Goal: Check status

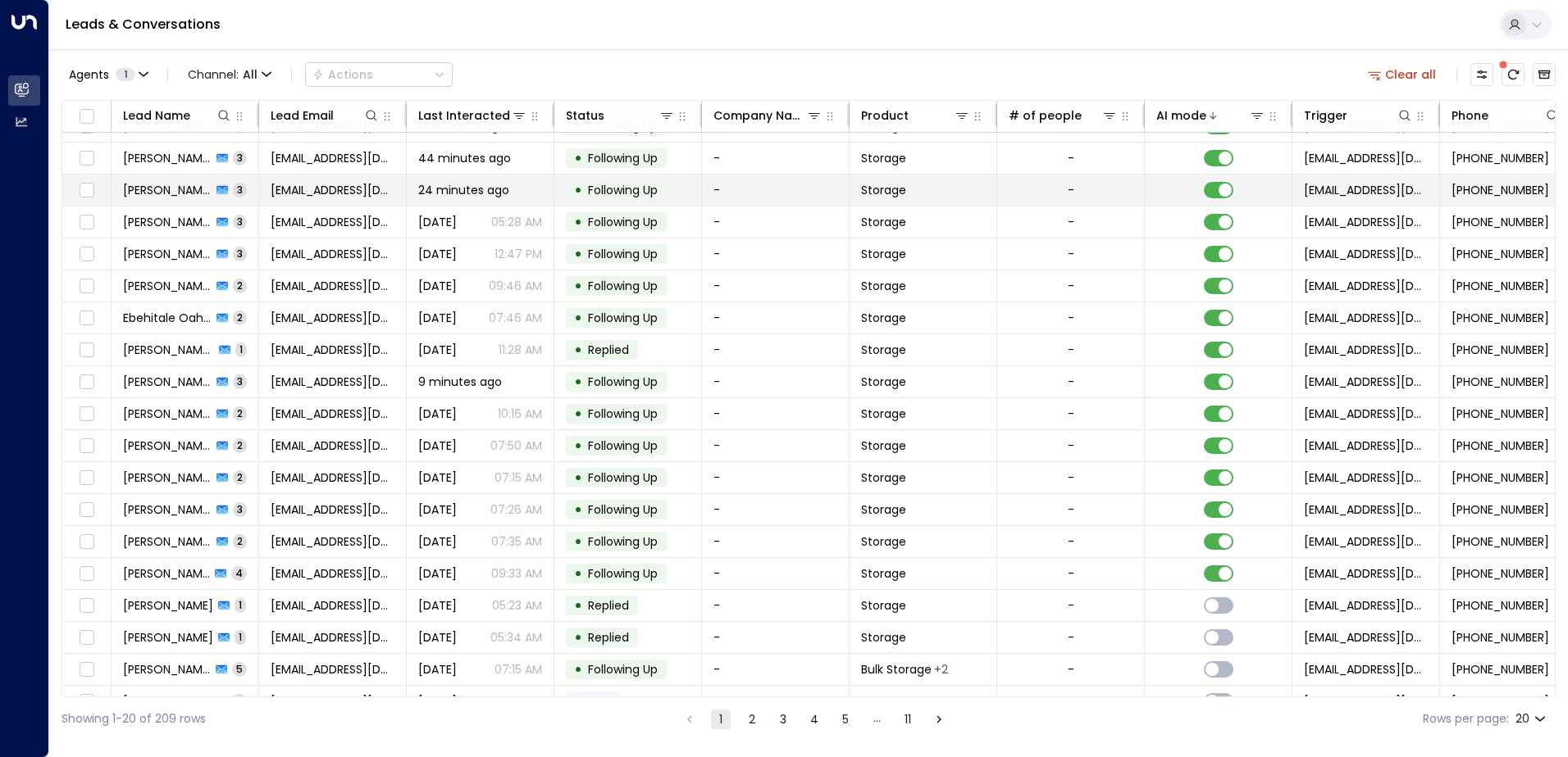
scroll to position [80, 0]
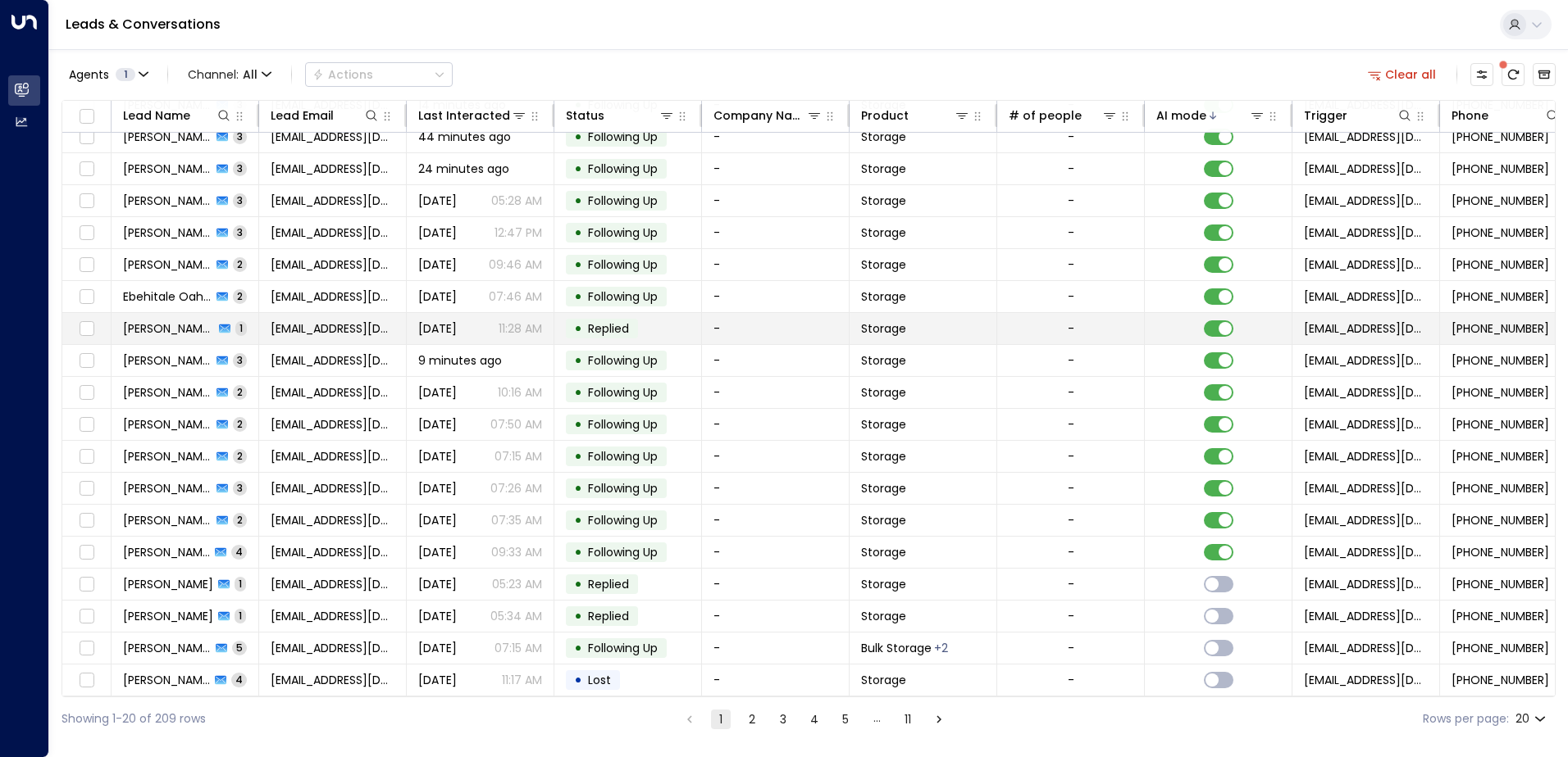
click at [633, 327] on span "Replied" at bounding box center [608, 328] width 52 height 16
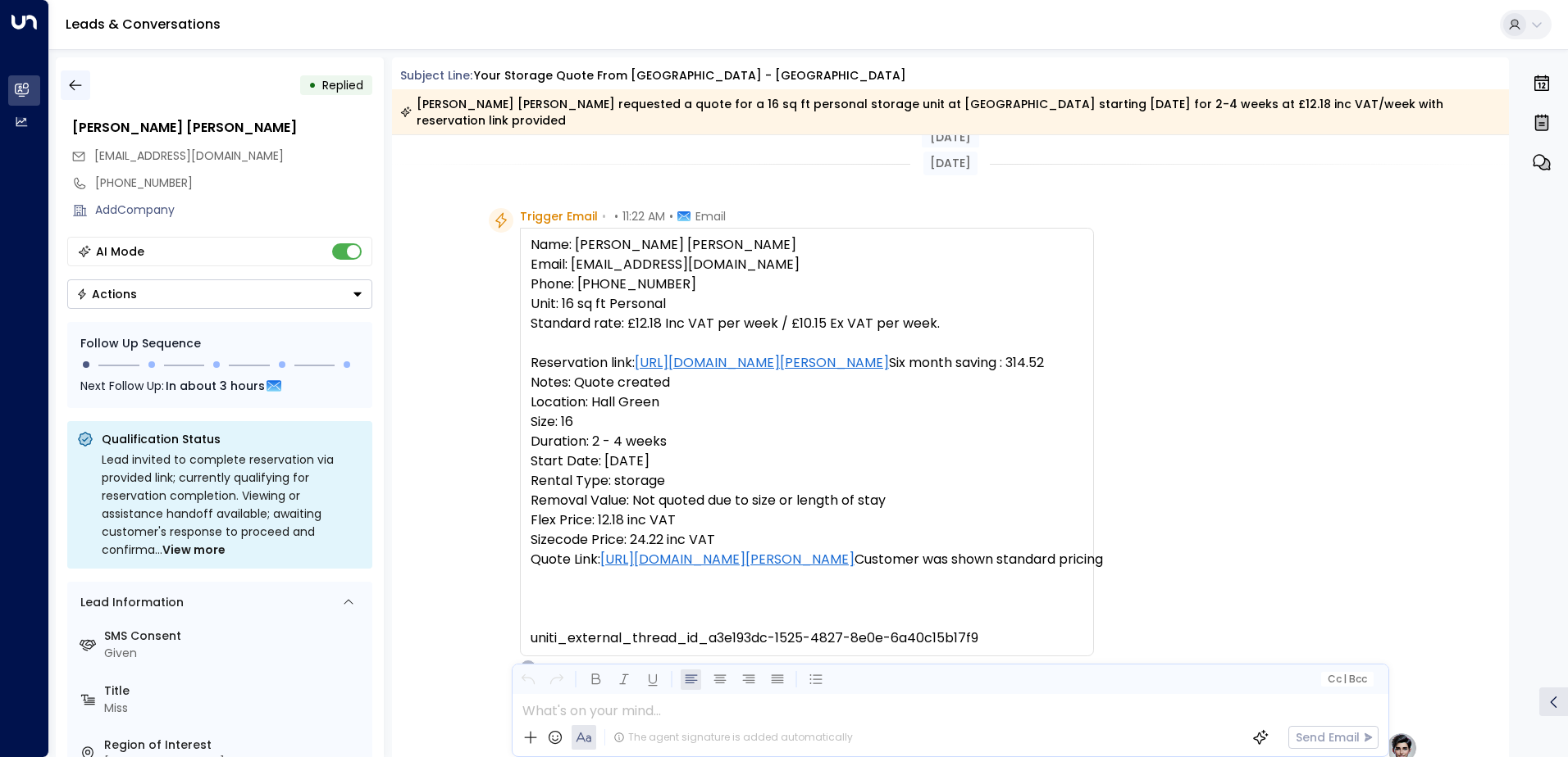
click at [72, 87] on icon "button" at bounding box center [75, 85] width 16 height 16
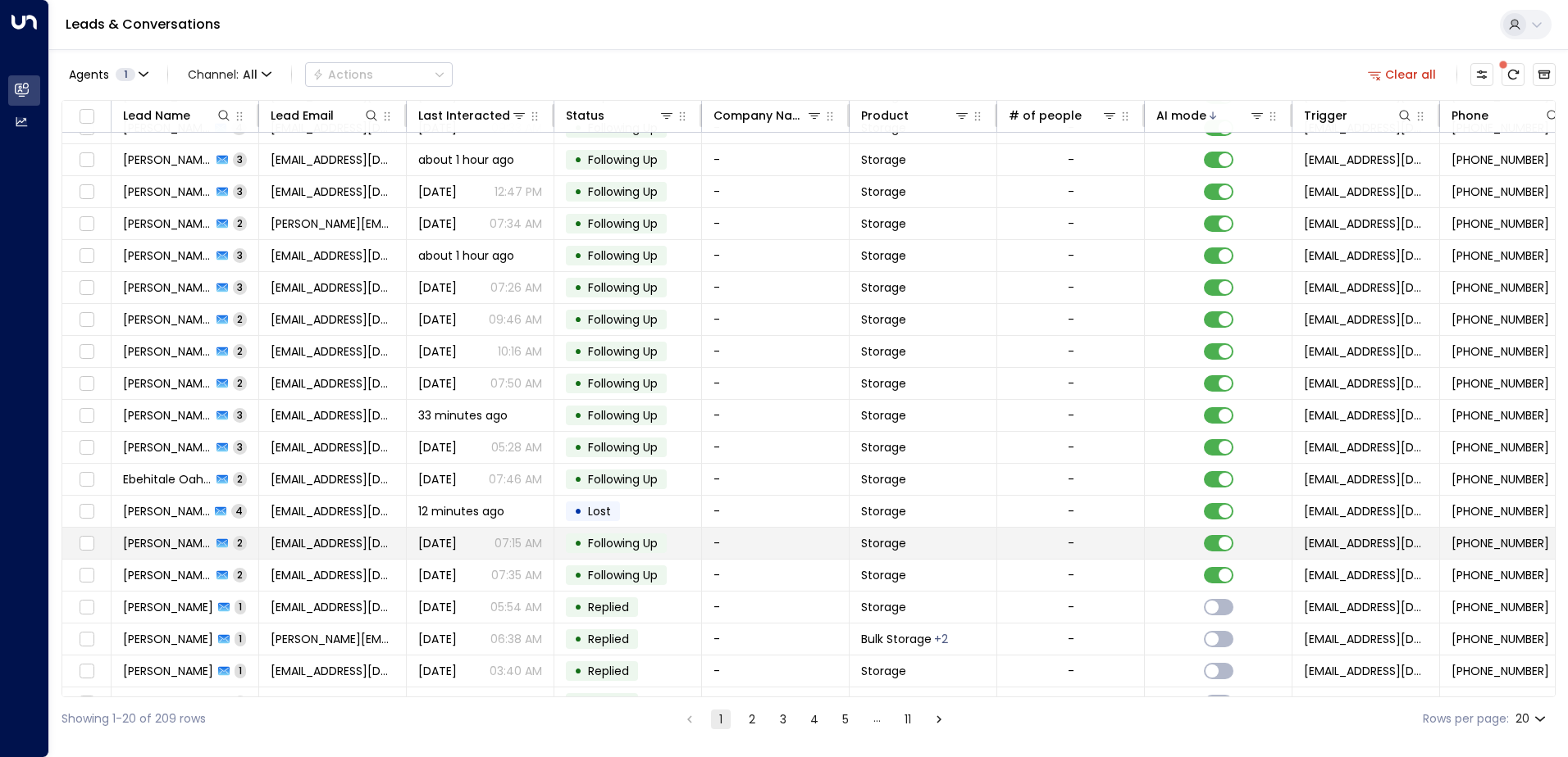
scroll to position [80, 0]
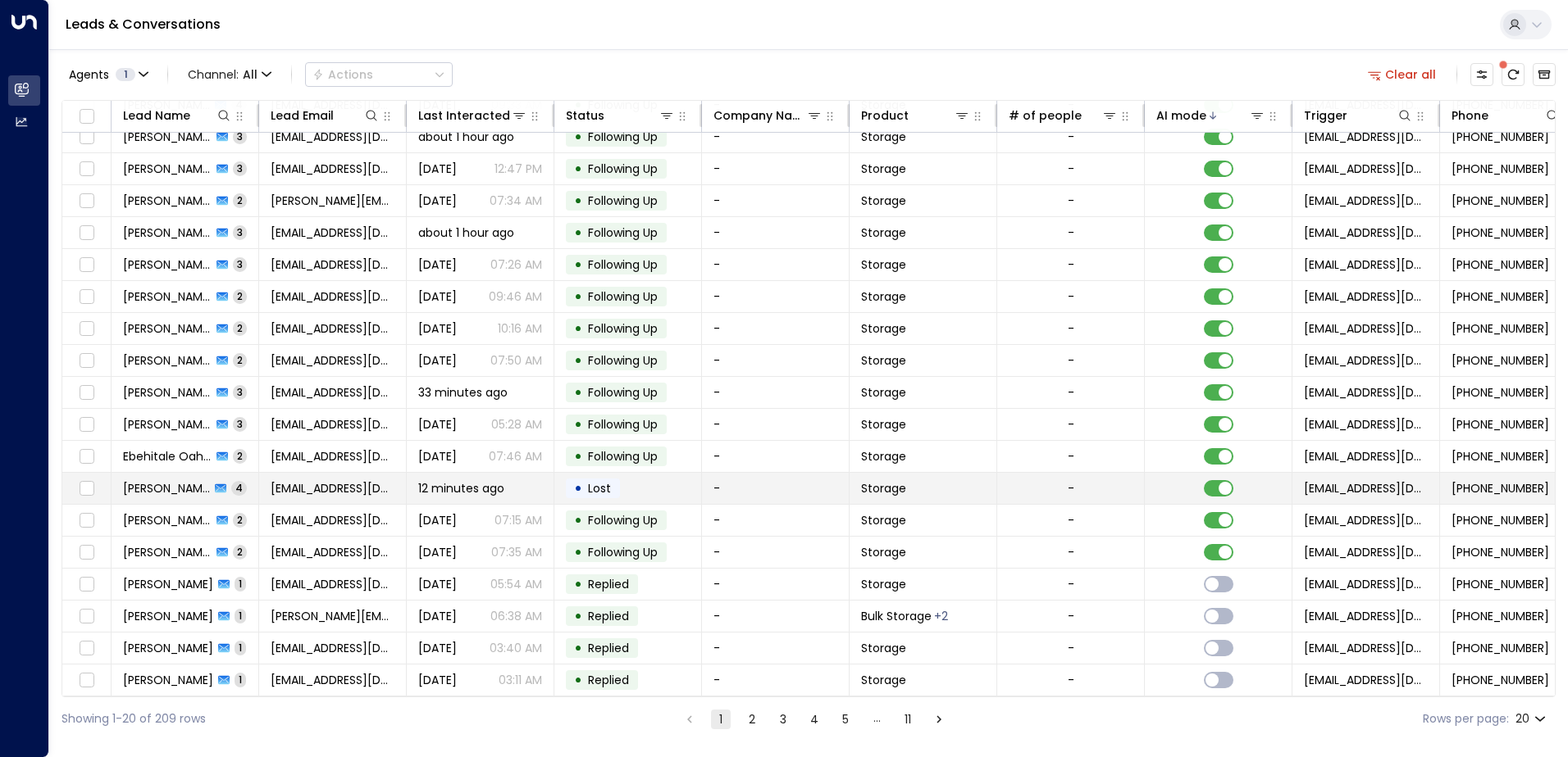
click at [606, 485] on span "Lost" at bounding box center [599, 488] width 23 height 16
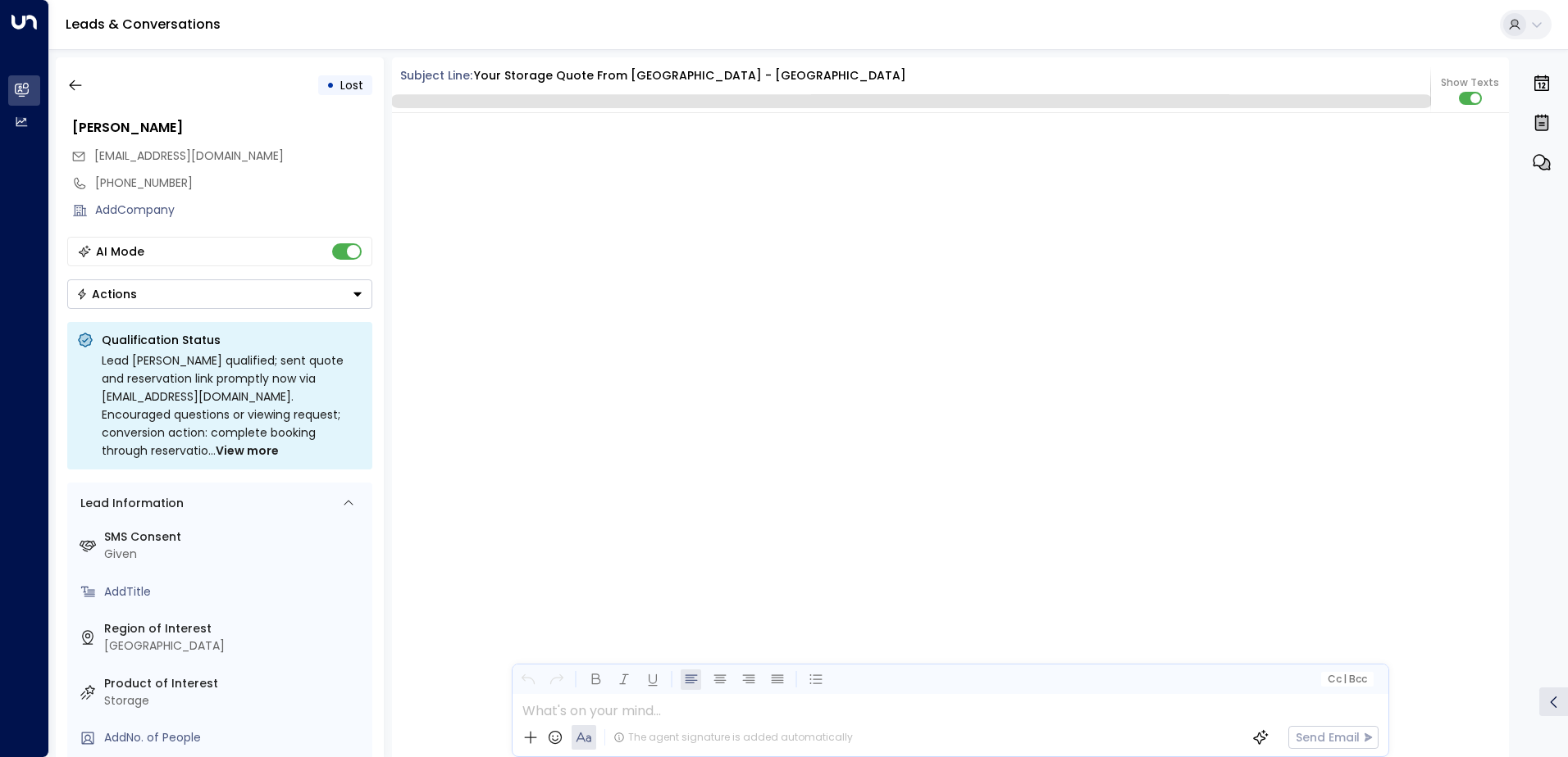
scroll to position [1817, 0]
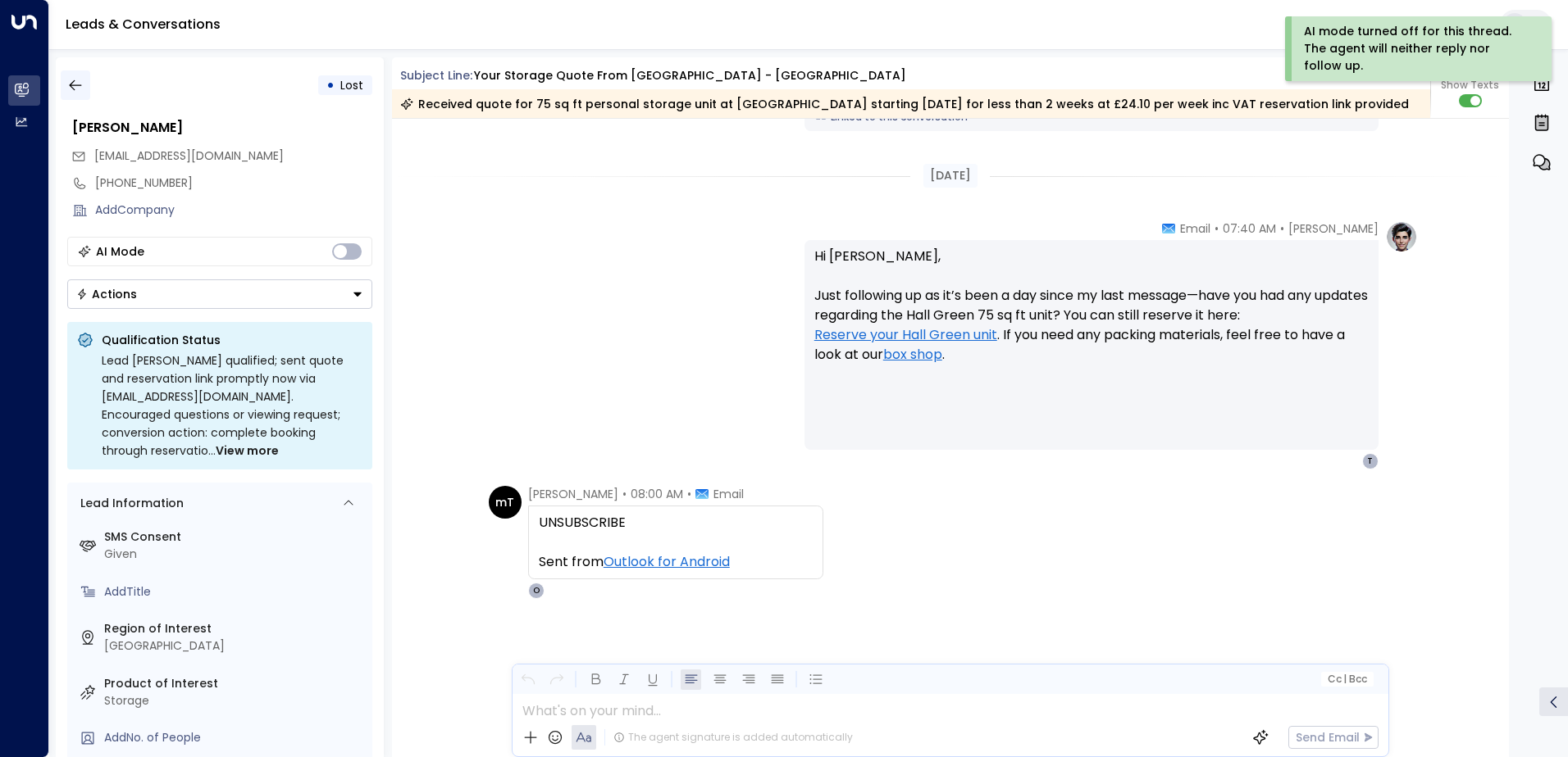
click at [84, 78] on button "button" at bounding box center [75, 84] width 29 height 29
